Goal: Obtain resource: Obtain resource

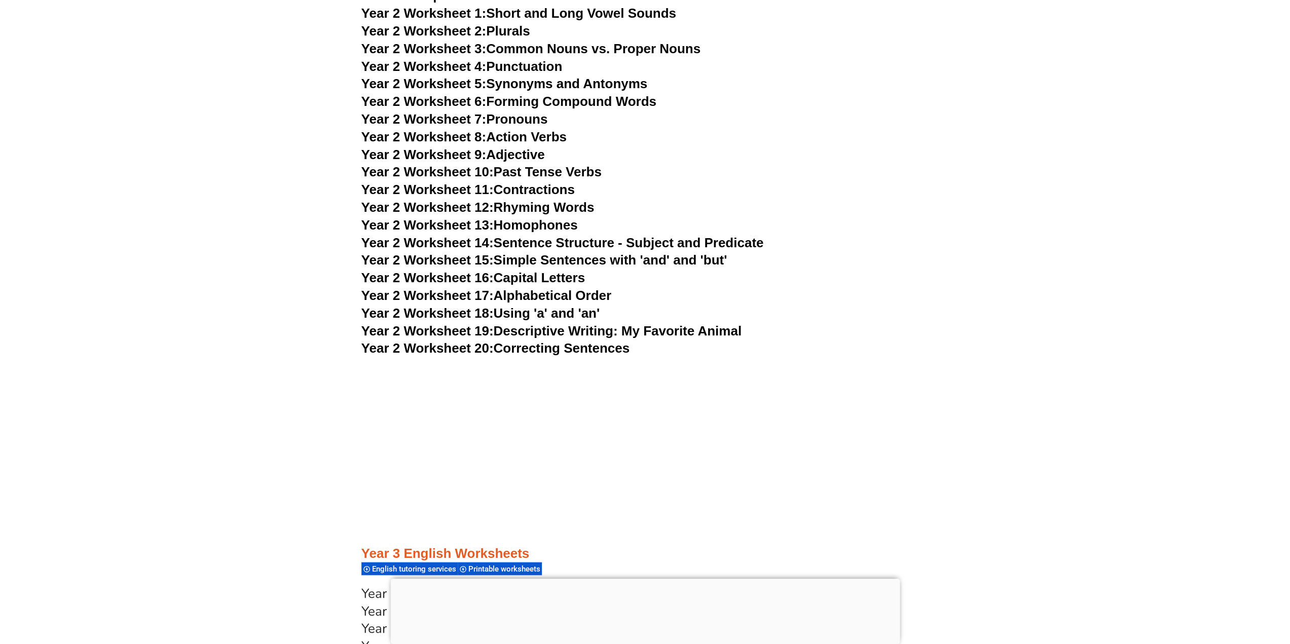
scroll to position [2833, 0]
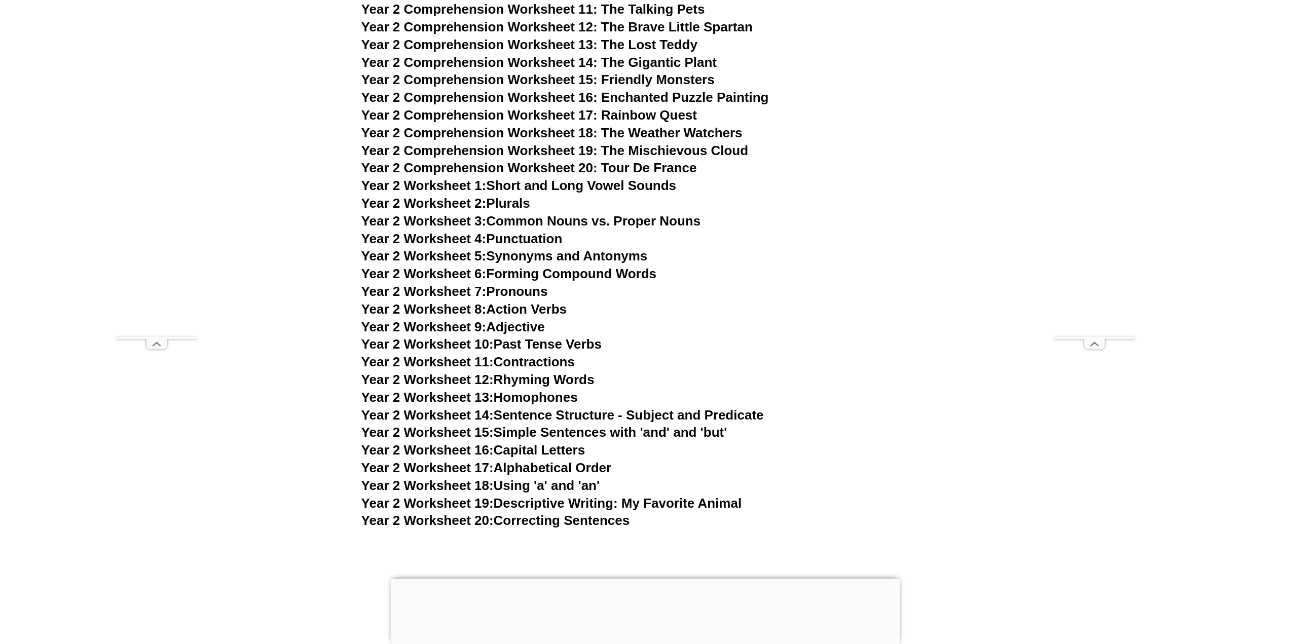
click at [513, 218] on link "Year 2 Worksheet 3: Common Nouns vs. Proper Nouns" at bounding box center [532, 220] width 340 height 15
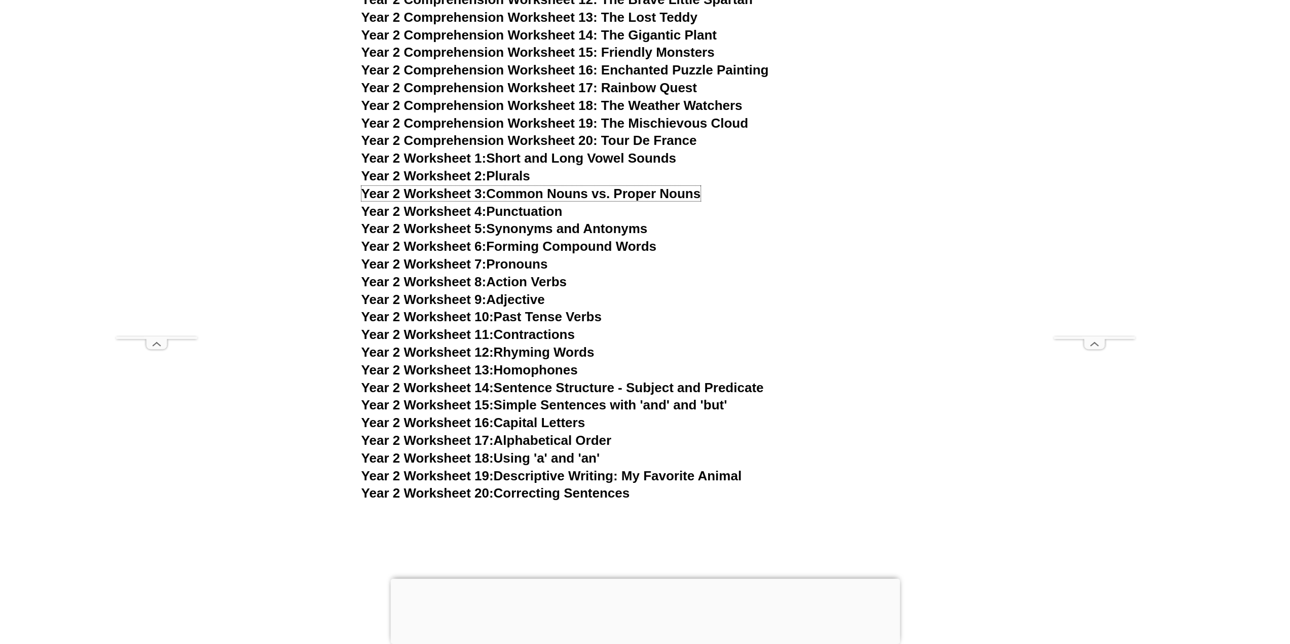
scroll to position [2884, 0]
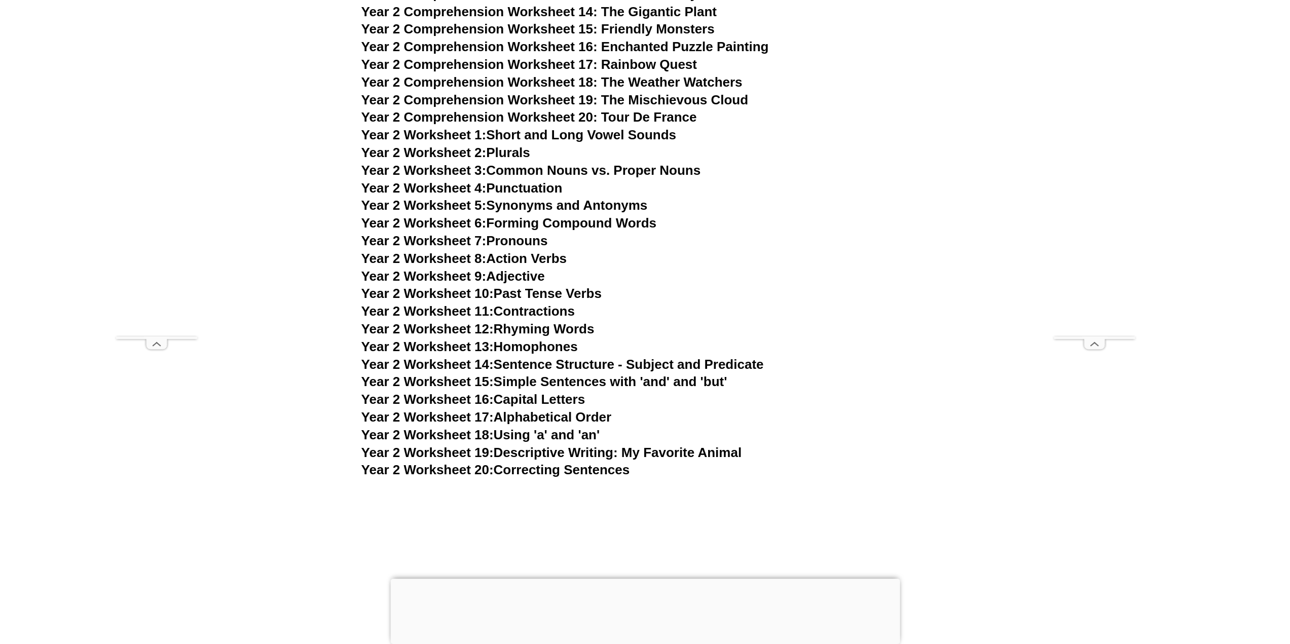
click at [584, 295] on link "Year 2 Worksheet 10: Past Tense Verbs" at bounding box center [482, 293] width 240 height 15
click at [578, 380] on link "Year 2 Worksheet 15: Simple Sentences with 'and' and 'but'" at bounding box center [545, 381] width 366 height 15
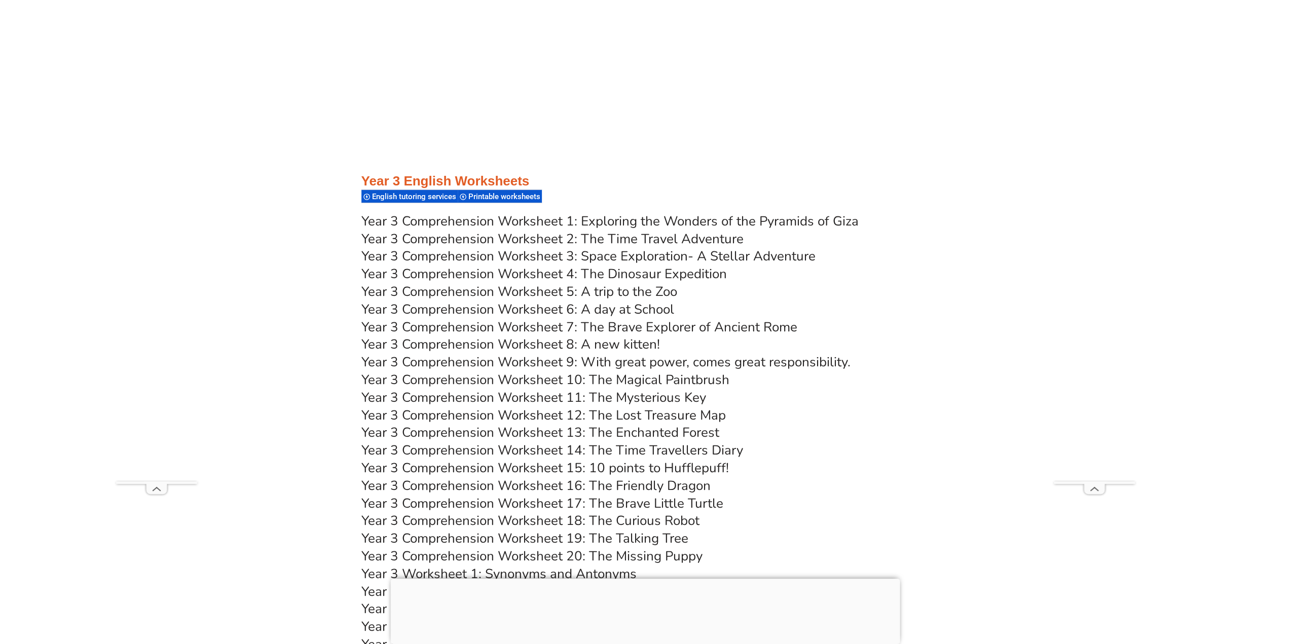
scroll to position [3493, 0]
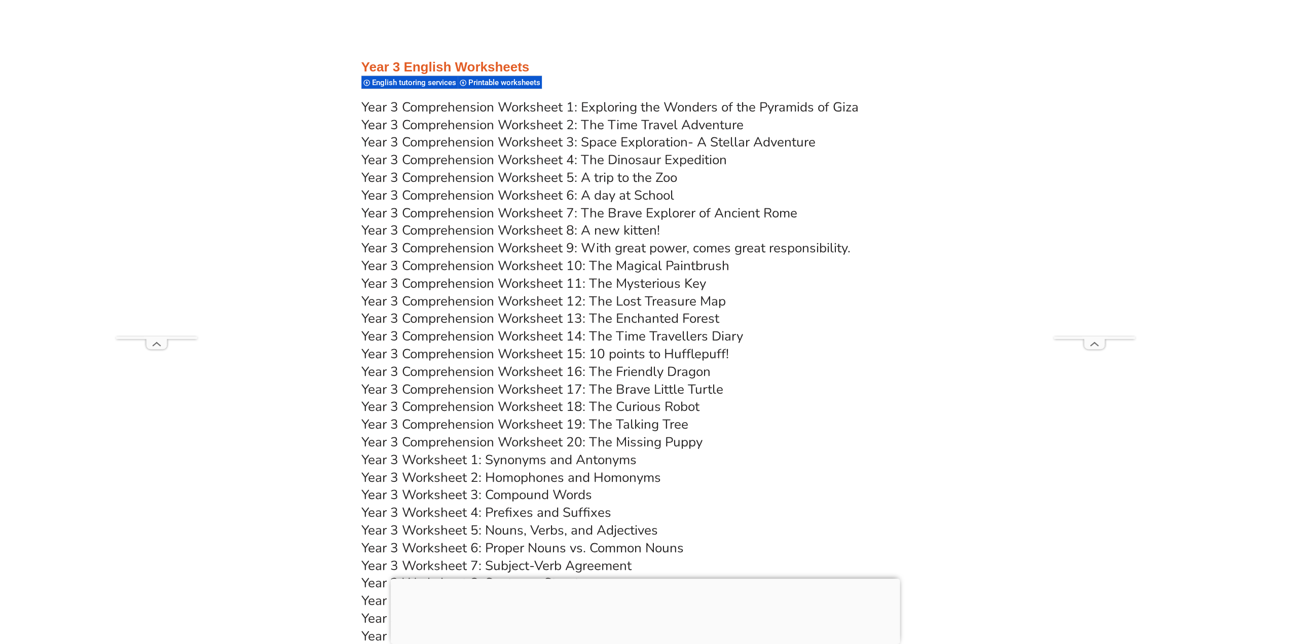
click at [602, 159] on link "Year 3 Comprehension Worksheet 4: The Dinosaur Expedition" at bounding box center [545, 160] width 366 height 18
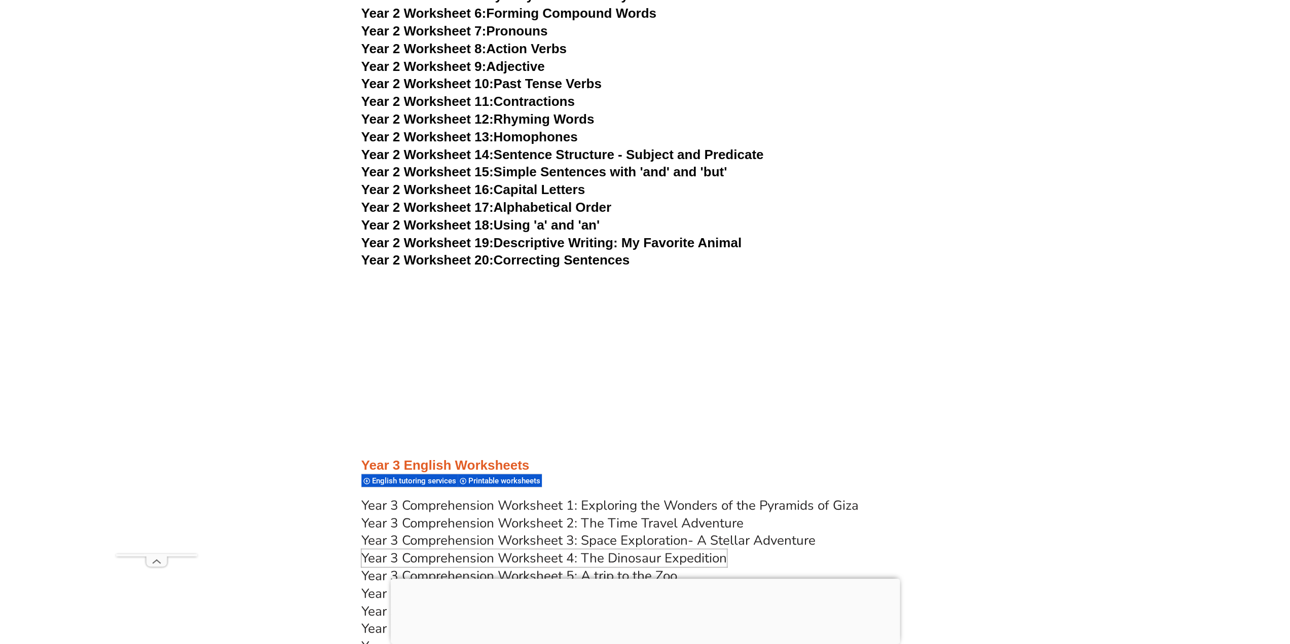
scroll to position [2986, 0]
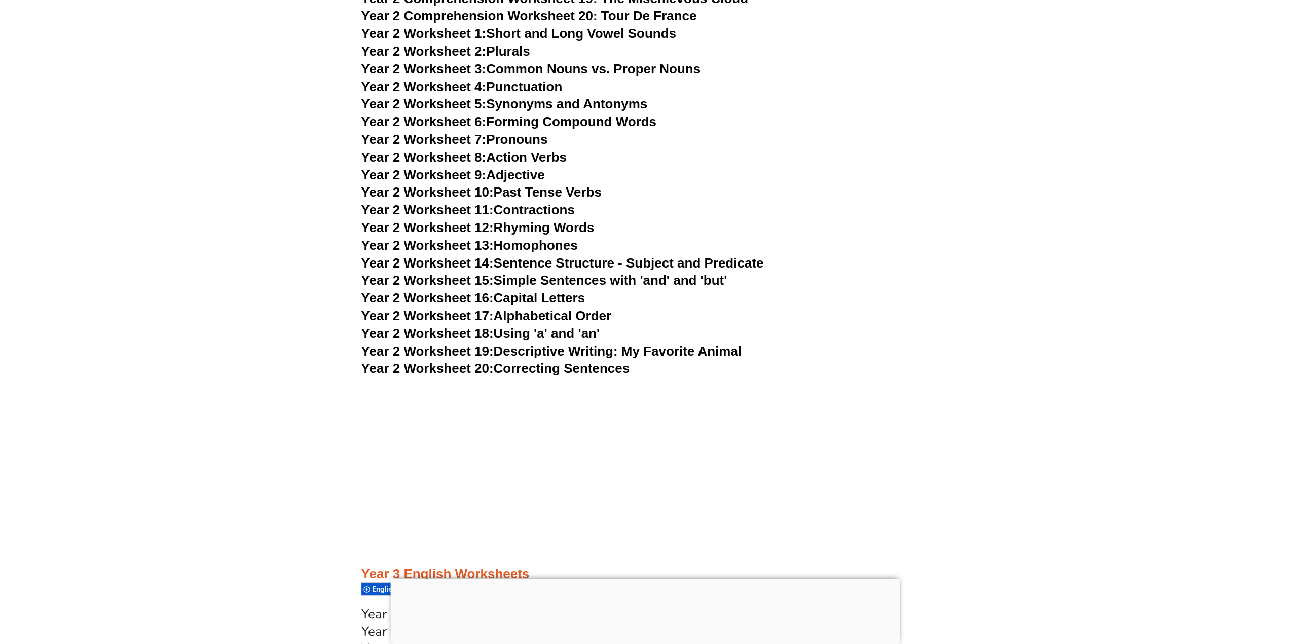
click at [564, 352] on link "Year 2 Worksheet 19: Descriptive Writing: My Favorite Animal" at bounding box center [552, 351] width 380 height 15
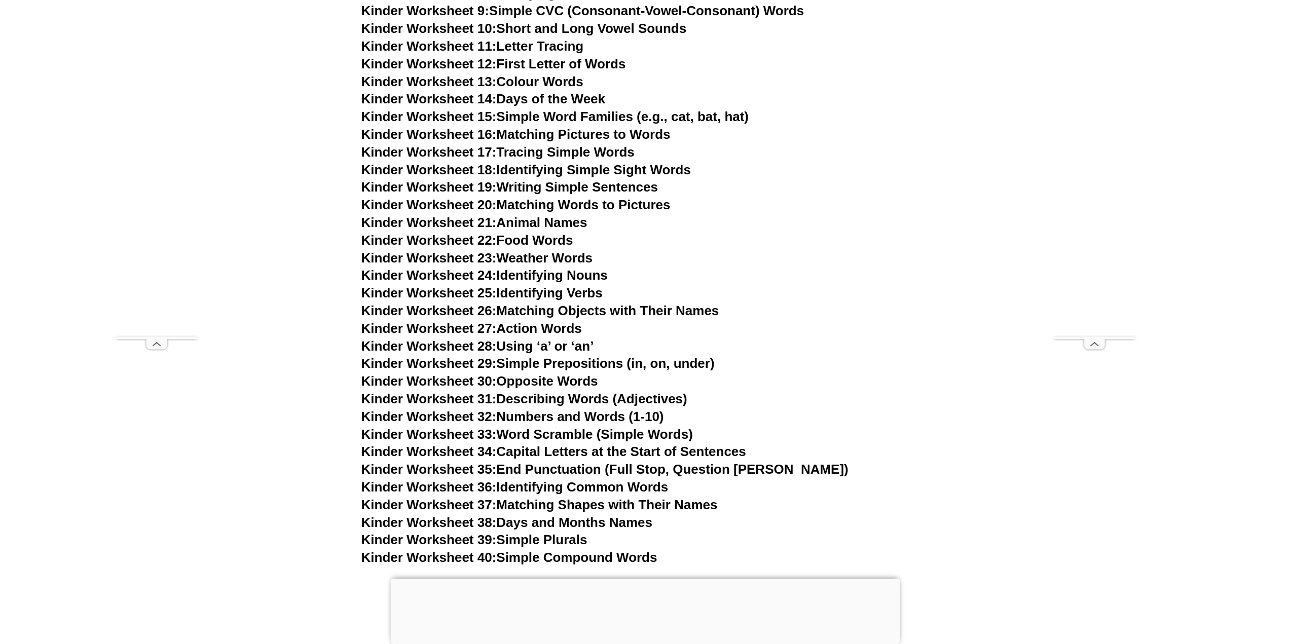
scroll to position [674, 0]
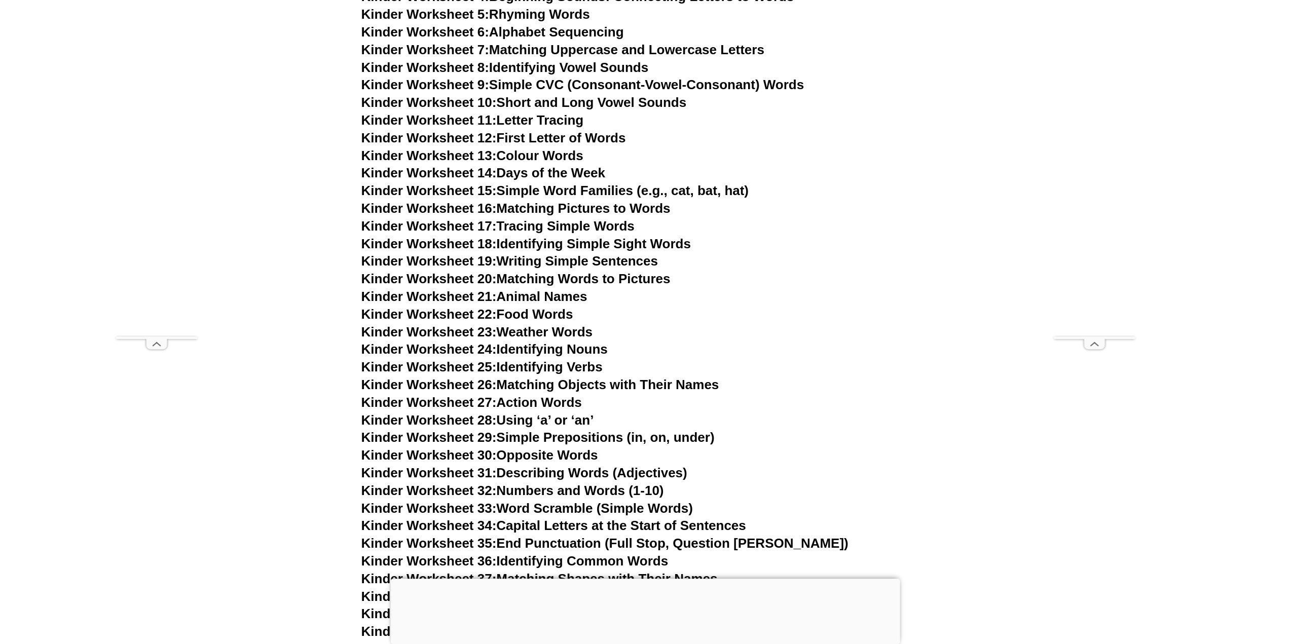
drag, startPoint x: 1289, startPoint y: 75, endPoint x: 1277, endPoint y: 5, distance: 70.9
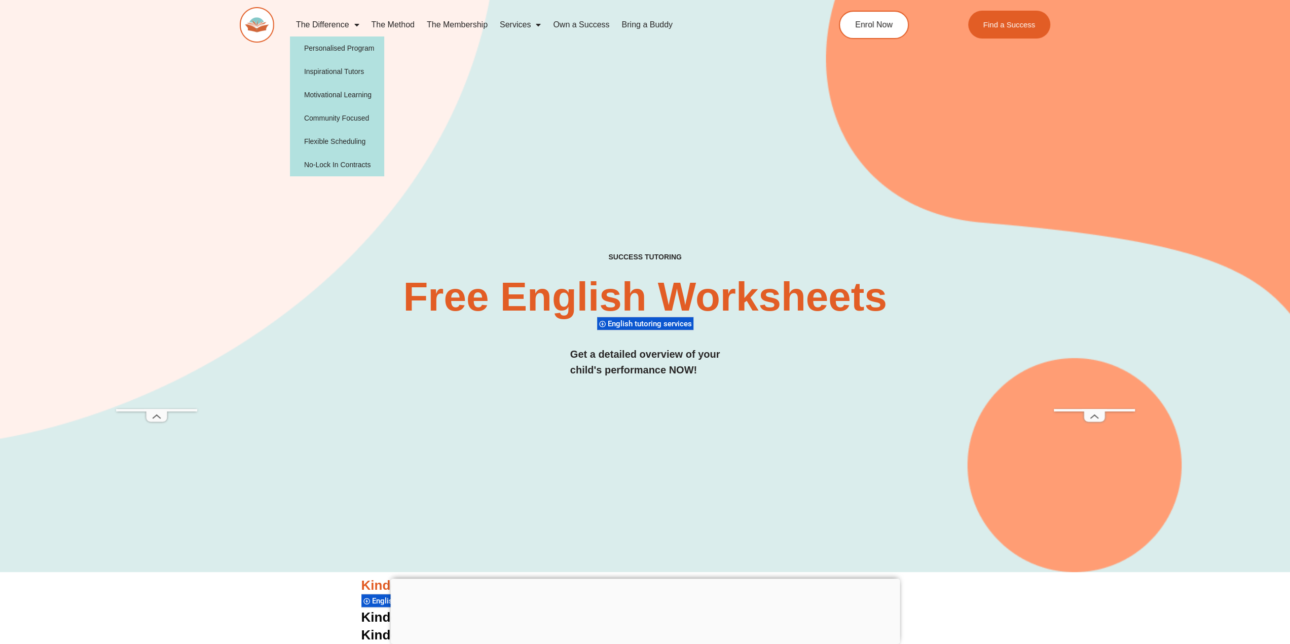
click at [345, 24] on link "The Difference" at bounding box center [328, 24] width 76 height 23
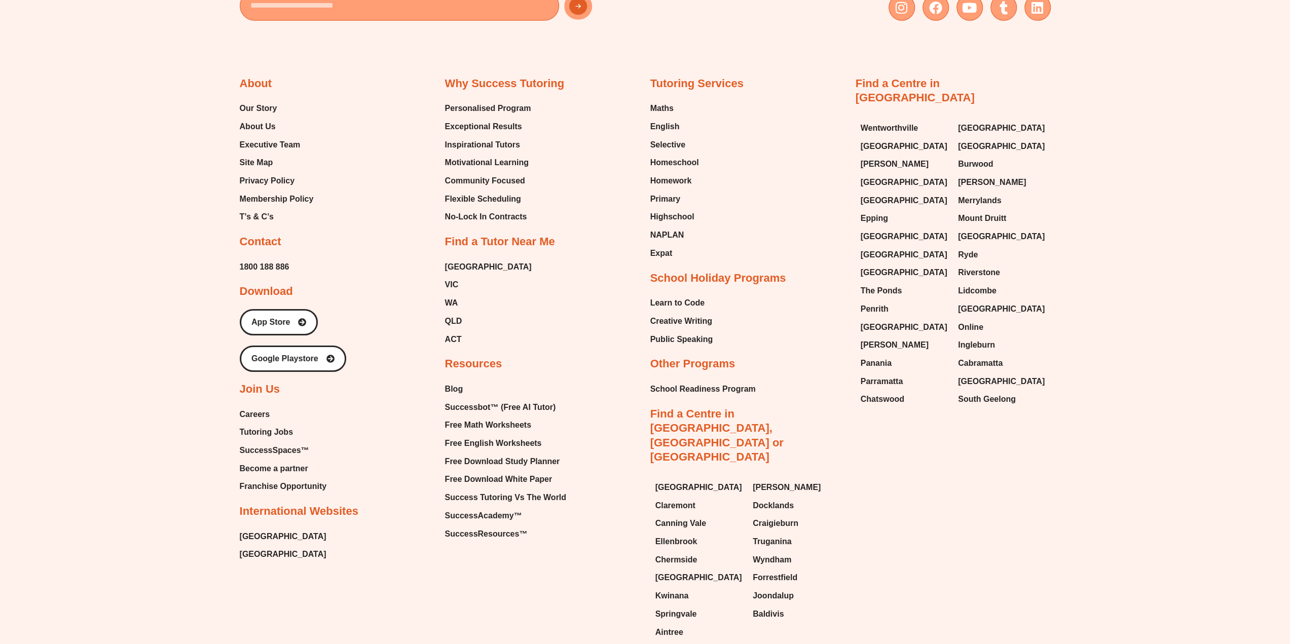
scroll to position [3144, 0]
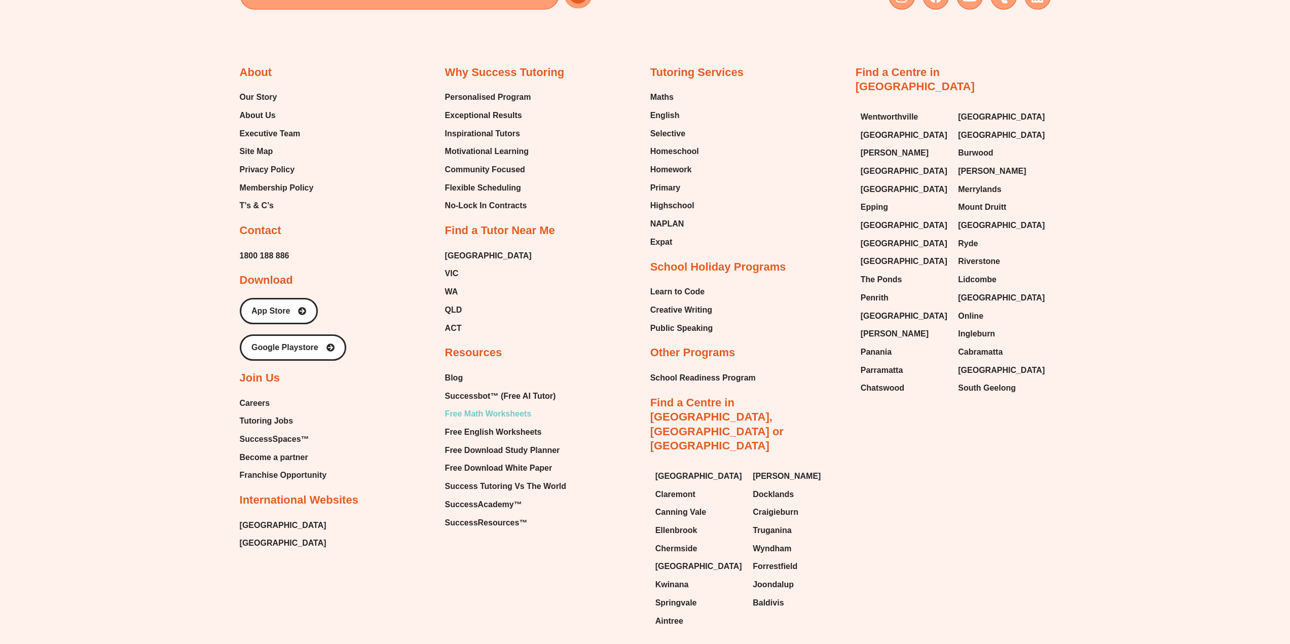
click at [461, 417] on span "Free Math Worksheets" at bounding box center [488, 414] width 86 height 15
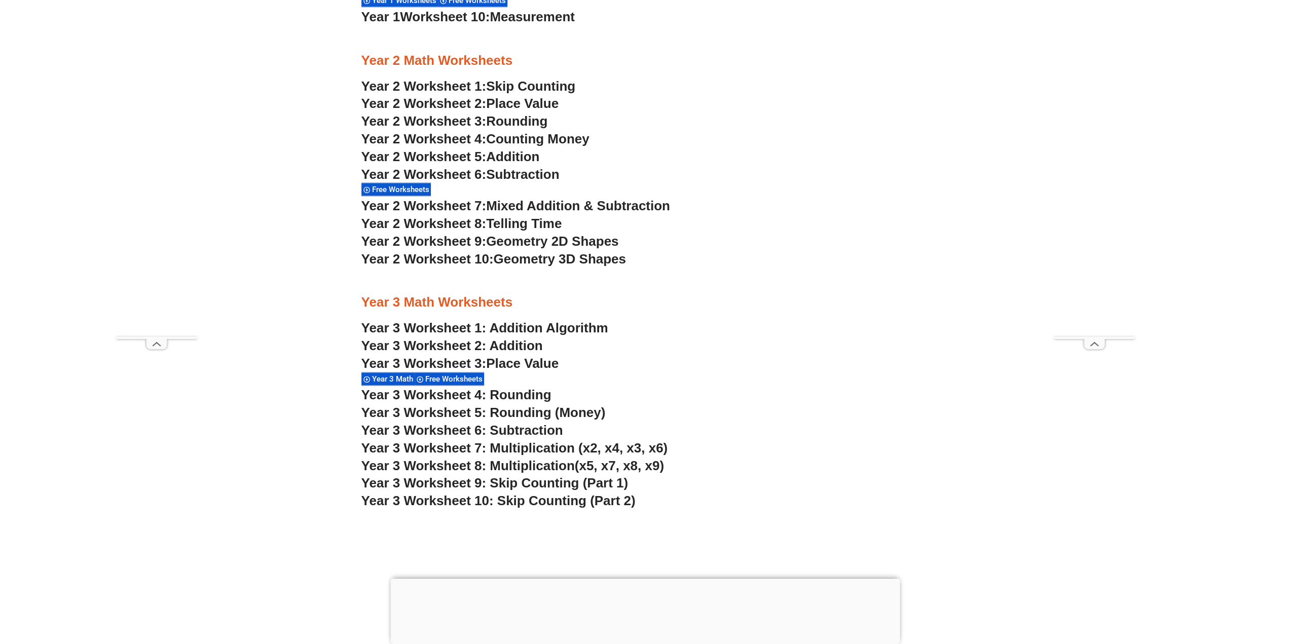
scroll to position [1369, 0]
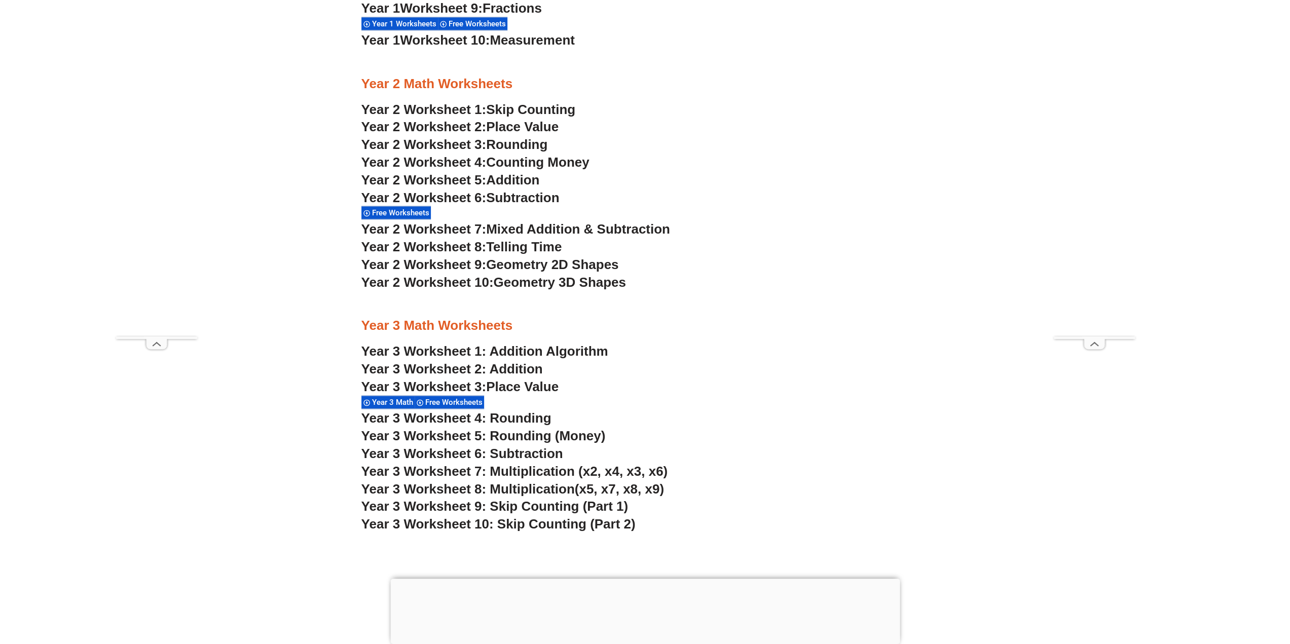
click at [492, 226] on span "Mixed Addition & Subtraction" at bounding box center [578, 229] width 184 height 15
click at [529, 130] on span "Place Value" at bounding box center [522, 126] width 73 height 15
click at [514, 249] on span "Telling Time" at bounding box center [524, 246] width 76 height 15
click at [568, 263] on span "Geometry 2D Shapes" at bounding box center [552, 264] width 132 height 15
click at [514, 285] on span "Geometry 3D Shapes" at bounding box center [559, 282] width 132 height 15
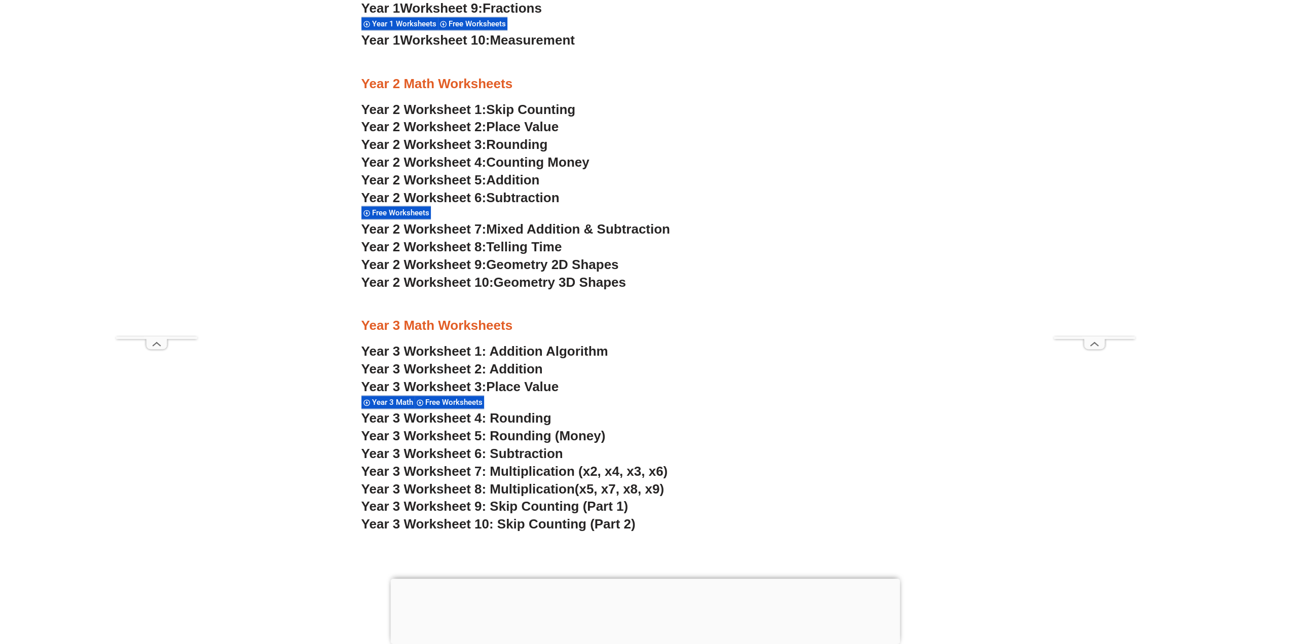
scroll to position [1933, 0]
